Goal: Task Accomplishment & Management: Manage account settings

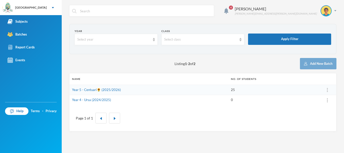
click at [91, 91] on link "Year 5 - Centuari🌻 (2025/2026)" at bounding box center [96, 90] width 49 height 4
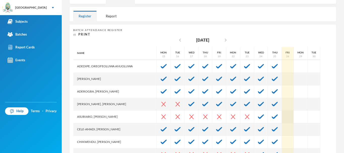
scroll to position [12, 0]
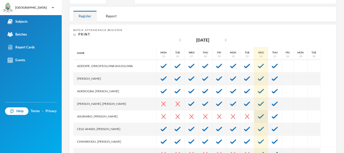
click at [254, 116] on div at bounding box center [261, 116] width 14 height 13
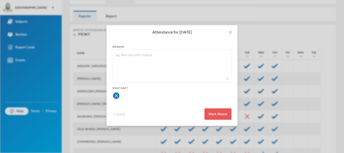
click at [223, 111] on button "Mark Absent" at bounding box center [218, 113] width 27 height 11
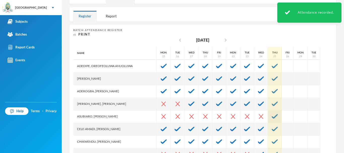
click at [268, 114] on div at bounding box center [275, 116] width 14 height 13
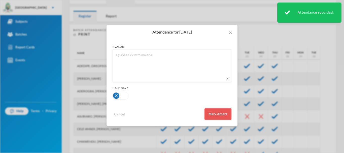
click at [217, 114] on button "Mark Absent" at bounding box center [218, 113] width 27 height 11
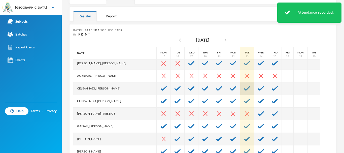
scroll to position [53, 0]
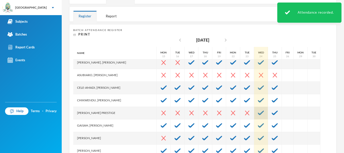
click at [258, 114] on img at bounding box center [261, 113] width 6 height 5
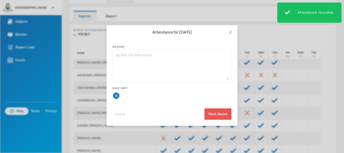
click at [227, 114] on button "Mark Absent" at bounding box center [218, 113] width 27 height 11
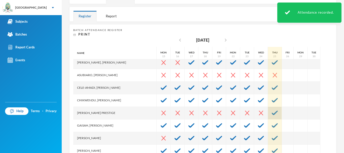
click at [268, 113] on div at bounding box center [275, 113] width 14 height 13
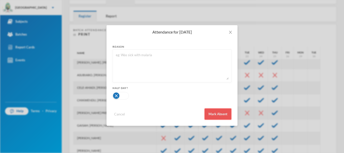
click at [222, 113] on button "Mark Absent" at bounding box center [218, 113] width 27 height 11
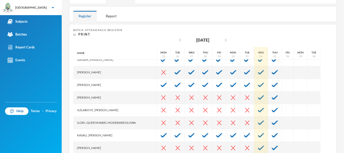
scroll to position [120, 0]
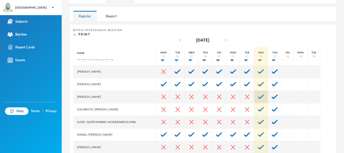
click at [258, 97] on img at bounding box center [261, 97] width 6 height 5
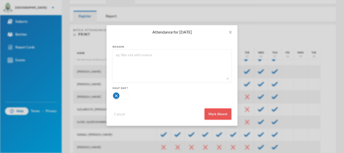
click at [218, 114] on button "Mark Absent" at bounding box center [218, 113] width 27 height 11
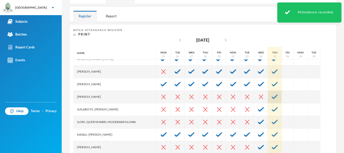
click at [268, 97] on div at bounding box center [275, 97] width 14 height 13
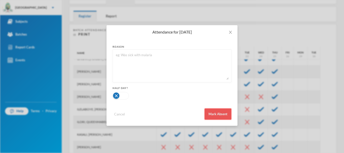
click at [219, 115] on button "Mark Absent" at bounding box center [218, 113] width 27 height 11
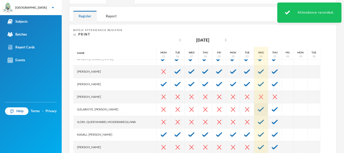
click at [254, 107] on div at bounding box center [261, 109] width 14 height 13
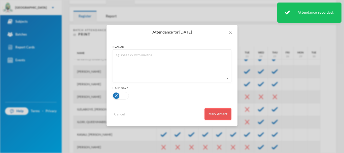
click at [222, 113] on button "Mark Absent" at bounding box center [218, 113] width 27 height 11
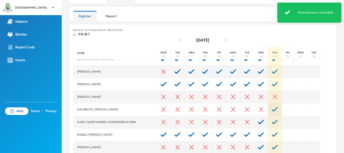
click at [268, 107] on div at bounding box center [275, 109] width 14 height 13
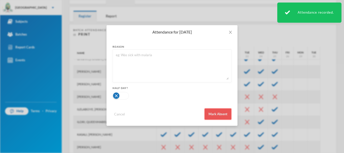
click at [221, 114] on button "Mark Absent" at bounding box center [218, 113] width 27 height 11
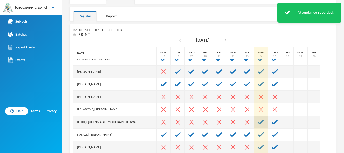
click at [254, 125] on div at bounding box center [261, 122] width 14 height 13
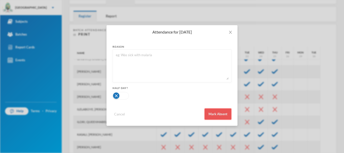
click at [227, 114] on button "Mark Absent" at bounding box center [218, 113] width 27 height 11
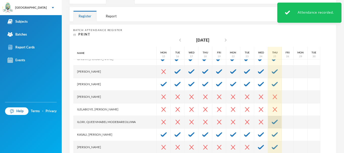
click at [268, 119] on div at bounding box center [275, 122] width 14 height 13
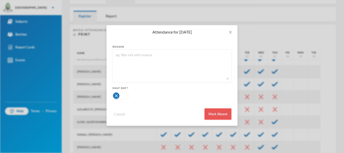
click at [222, 113] on button "Mark Absent" at bounding box center [218, 113] width 27 height 11
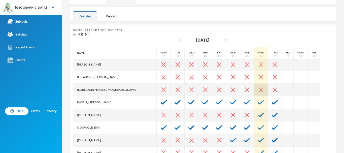
scroll to position [153, 0]
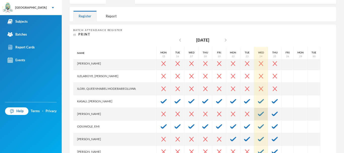
click at [258, 116] on img at bounding box center [261, 114] width 6 height 5
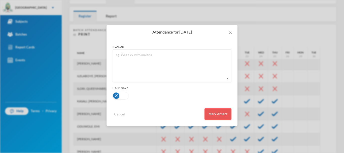
click at [226, 113] on button "Mark Absent" at bounding box center [218, 113] width 27 height 11
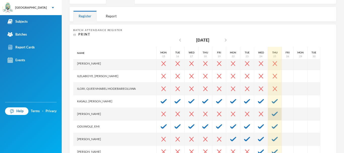
click at [272, 114] on img at bounding box center [275, 114] width 6 height 5
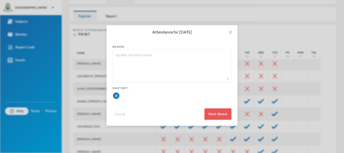
click at [227, 112] on button "Mark Absent" at bounding box center [218, 113] width 27 height 11
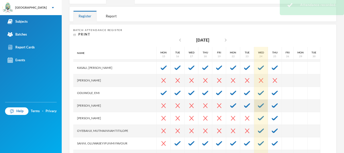
scroll to position [200, 0]
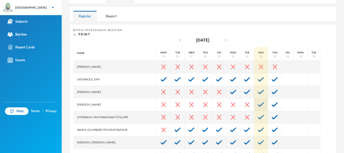
click at [258, 105] on img at bounding box center [261, 104] width 6 height 5
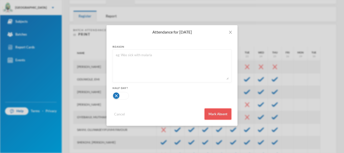
click at [225, 111] on button "Mark Absent" at bounding box center [218, 113] width 27 height 11
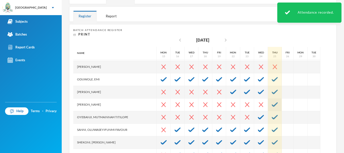
click at [268, 105] on div at bounding box center [275, 105] width 14 height 13
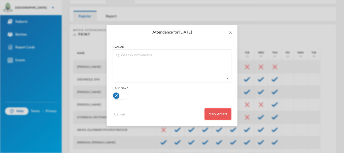
click at [221, 112] on button "Mark Absent" at bounding box center [218, 113] width 27 height 11
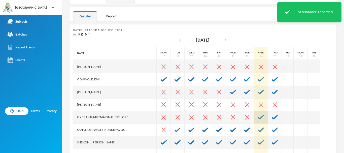
click at [254, 114] on div at bounding box center [261, 117] width 14 height 13
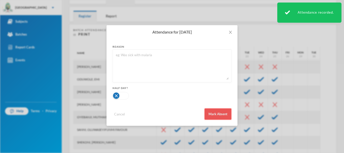
click at [219, 114] on button "Mark Absent" at bounding box center [218, 113] width 27 height 11
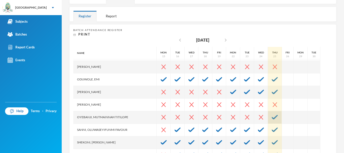
click at [272, 116] on img at bounding box center [275, 117] width 6 height 5
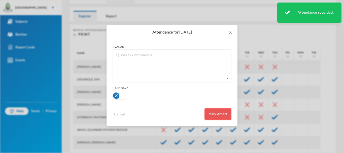
click at [219, 112] on button "Mark Absent" at bounding box center [218, 113] width 27 height 11
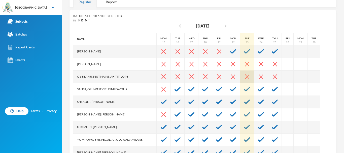
scroll to position [92, 0]
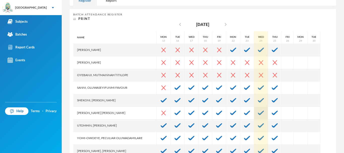
click at [258, 111] on img at bounding box center [261, 113] width 6 height 5
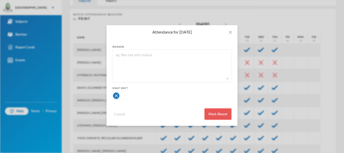
click at [226, 113] on button "Mark Absent" at bounding box center [218, 113] width 27 height 11
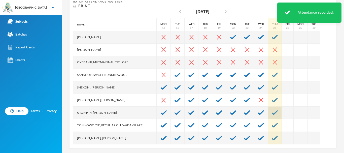
scroll to position [107, 0]
